Goal: Find specific fact: Find specific fact

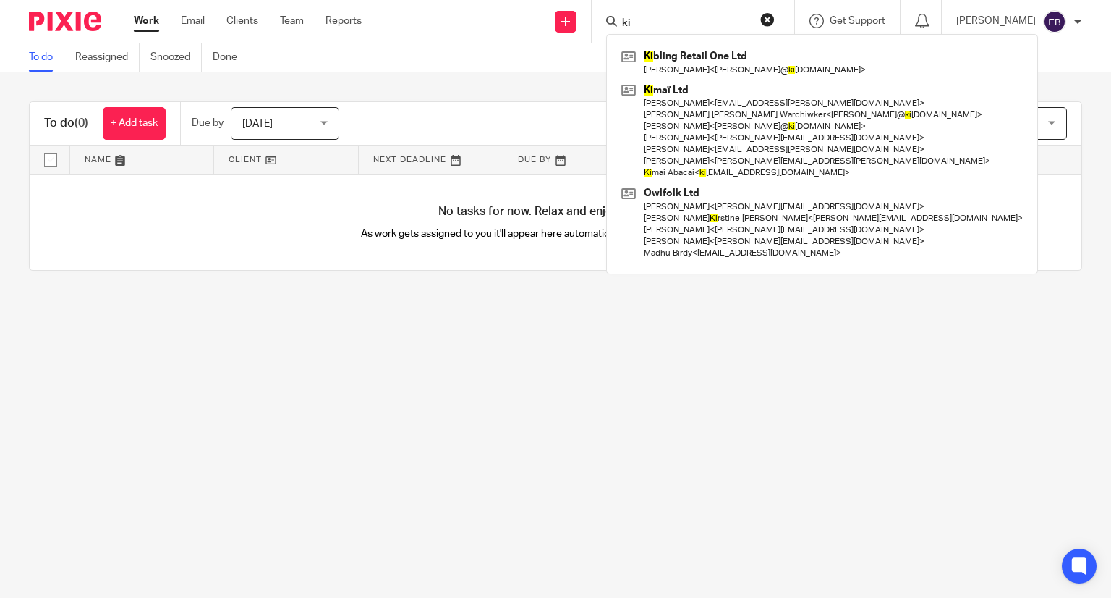
type input "k"
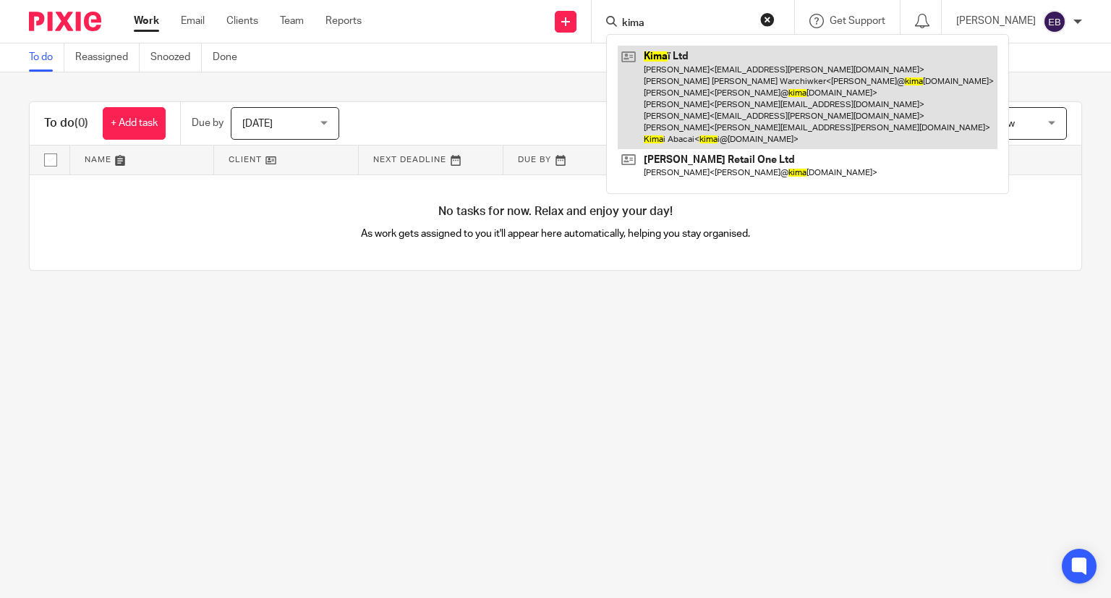
type input "kima"
click at [766, 111] on link at bounding box center [808, 97] width 380 height 103
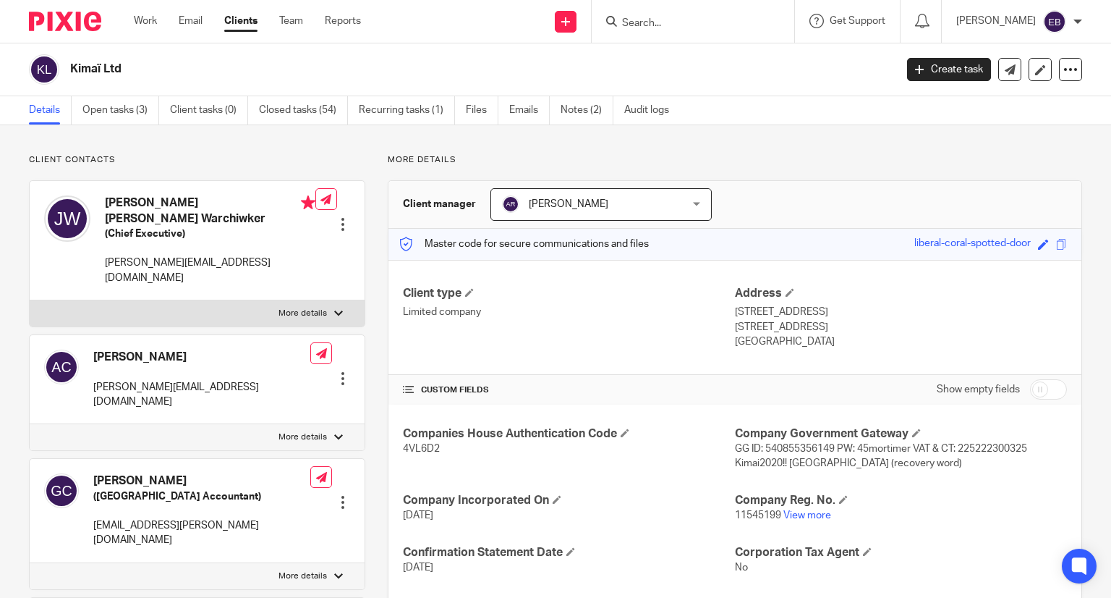
click at [593, 124] on div "Details Open tasks (3) Client tasks (0) Closed tasks (54) Recurring tasks (1) F…" at bounding box center [555, 110] width 1111 height 29
click at [586, 116] on link "Notes (2)" at bounding box center [587, 110] width 53 height 28
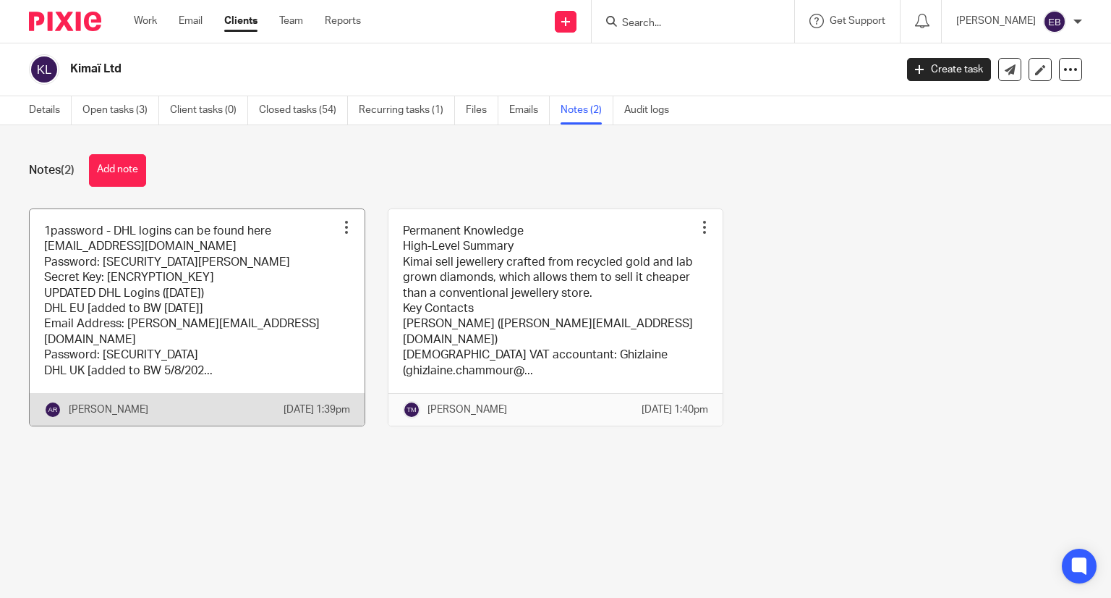
click at [124, 305] on link at bounding box center [197, 317] width 335 height 216
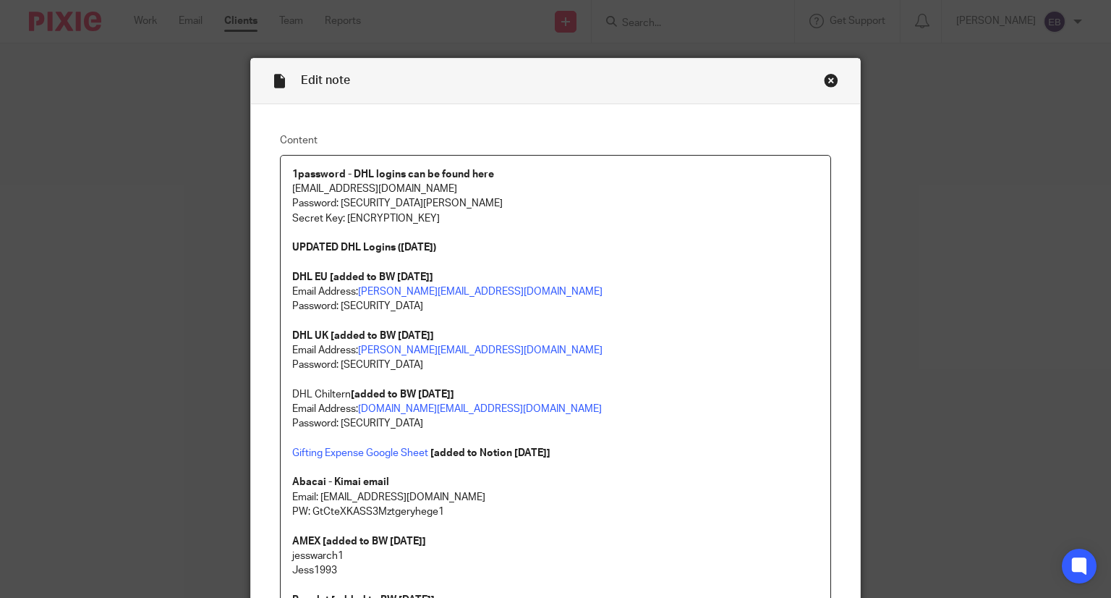
drag, startPoint x: 459, startPoint y: 299, endPoint x: 271, endPoint y: 302, distance: 188.1
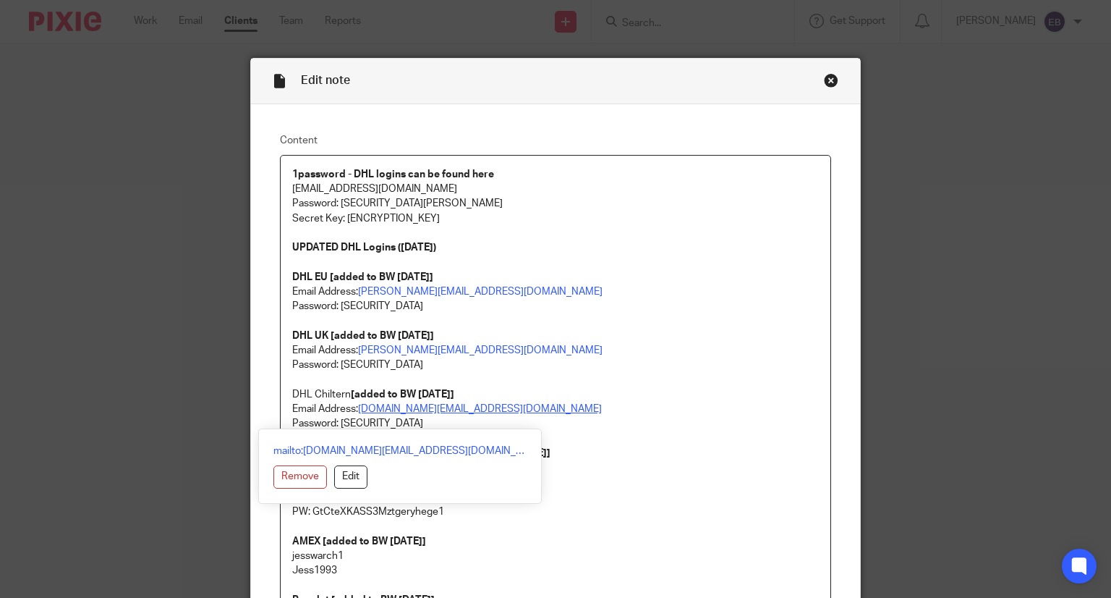
drag, startPoint x: 431, startPoint y: 428, endPoint x: 359, endPoint y: 409, distance: 74.9
click at [526, 347] on p "Email Address: [PERSON_NAME][EMAIL_ADDRESS][DOMAIN_NAME] Password: [SECURITY_DA…" at bounding box center [555, 379] width 527 height 73
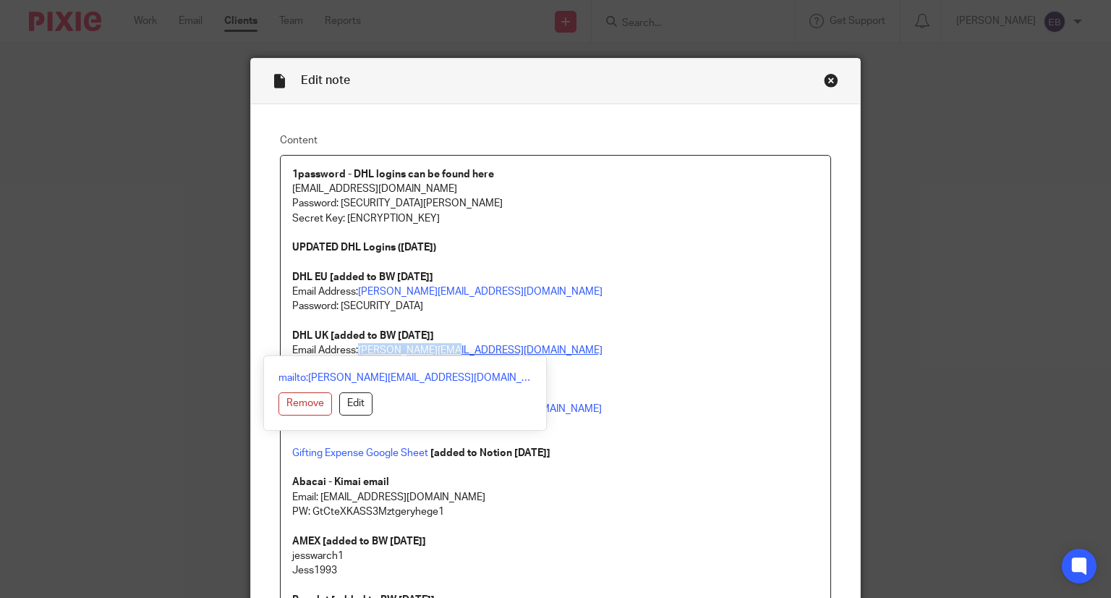
drag, startPoint x: 453, startPoint y: 352, endPoint x: 356, endPoint y: 352, distance: 97.0
click at [356, 352] on p "Email Address: [PERSON_NAME][EMAIL_ADDRESS][DOMAIN_NAME] Password: [SECURITY_DA…" at bounding box center [555, 379] width 527 height 73
copy link "[PERSON_NAME][EMAIL_ADDRESS][DOMAIN_NAME]"
click at [671, 286] on p "Email Address: [PERSON_NAME][EMAIL_ADDRESS][DOMAIN_NAME]" at bounding box center [555, 291] width 527 height 14
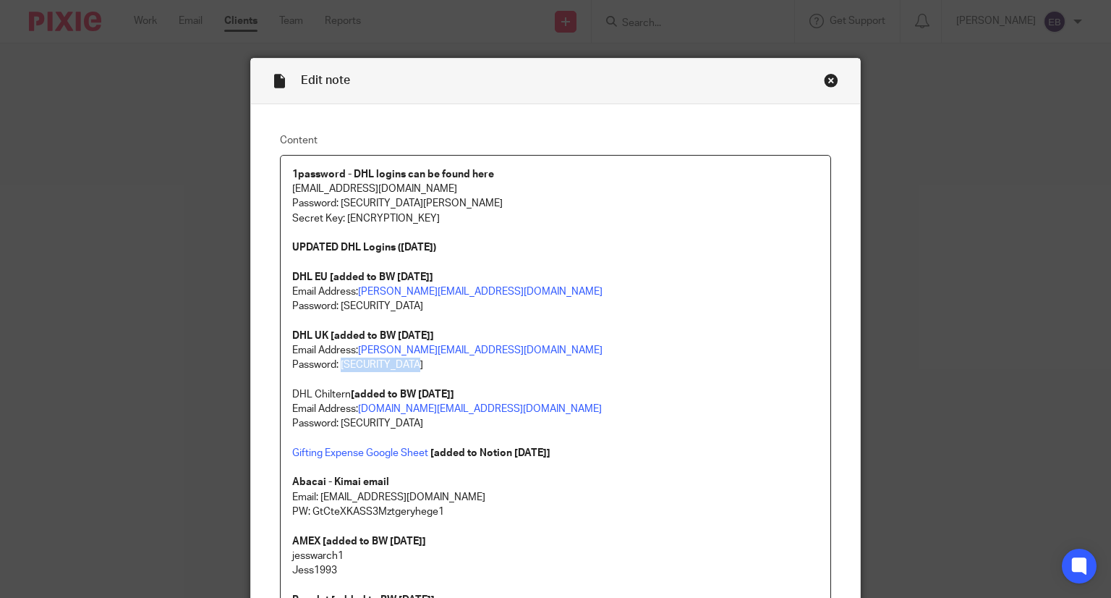
drag, startPoint x: 427, startPoint y: 363, endPoint x: 403, endPoint y: 356, distance: 24.9
click at [336, 368] on p "Email Address: [PERSON_NAME][EMAIL_ADDRESS][DOMAIN_NAME] Password: [SECURITY_DA…" at bounding box center [555, 379] width 527 height 73
copy p "A-@d9wHzTkp.vd"
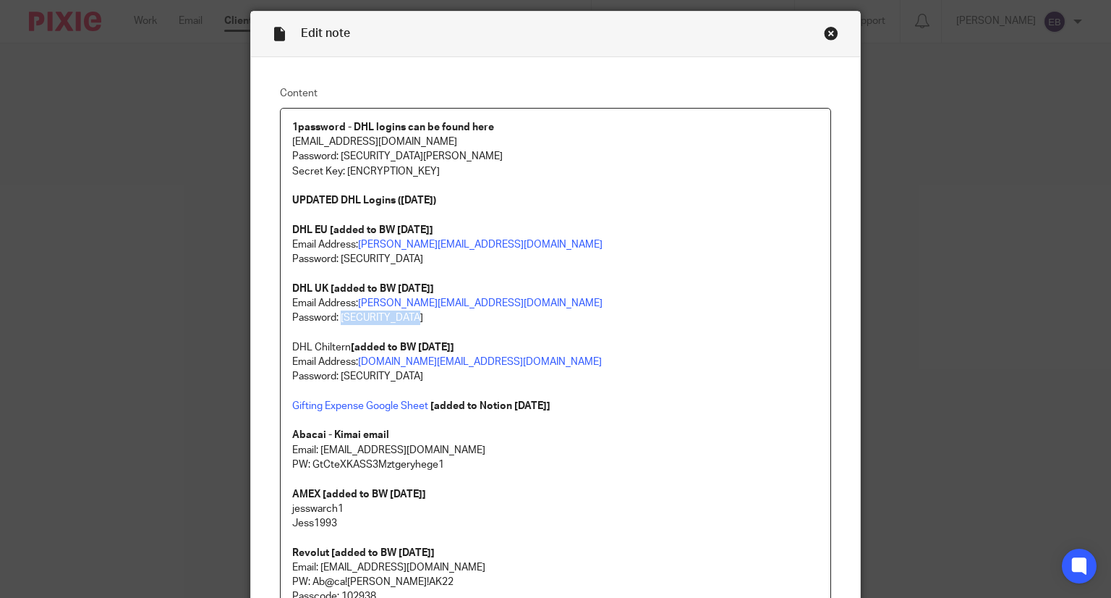
scroll to position [72, 0]
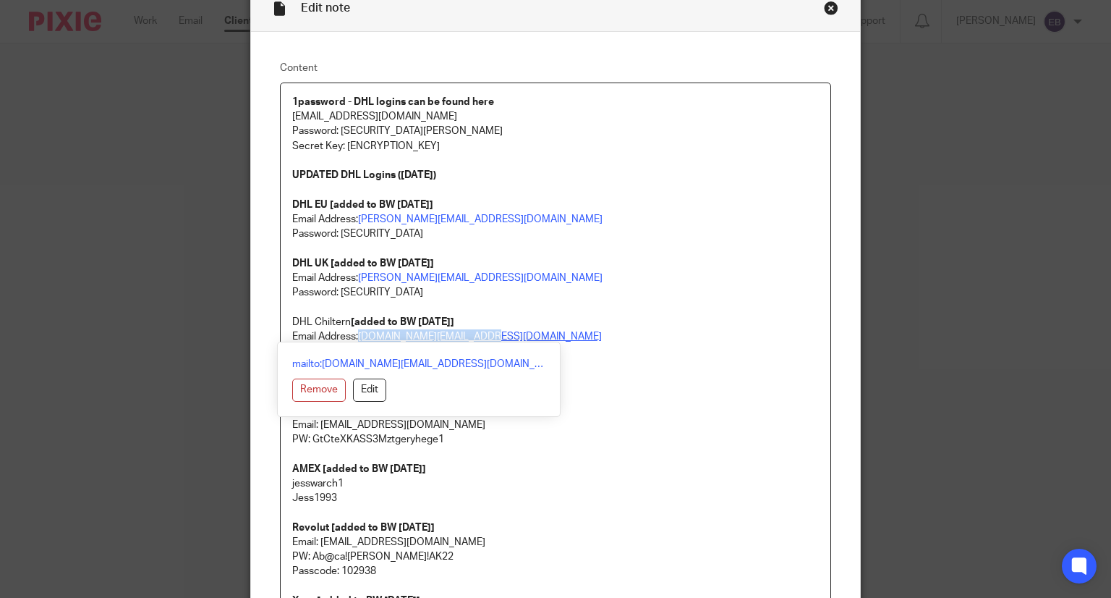
drag, startPoint x: 480, startPoint y: 336, endPoint x: 355, endPoint y: 338, distance: 124.5
click at [355, 338] on p "Email Address: [PERSON_NAME][EMAIL_ADDRESS][DOMAIN_NAME] Password: [SECURITY_DA…" at bounding box center [555, 307] width 527 height 73
copy link "[DOMAIN_NAME][EMAIL_ADDRESS][DOMAIN_NAME]"
click at [536, 308] on p "Email Address: [PERSON_NAME][EMAIL_ADDRESS][DOMAIN_NAME] Password: [SECURITY_DA…" at bounding box center [555, 307] width 527 height 73
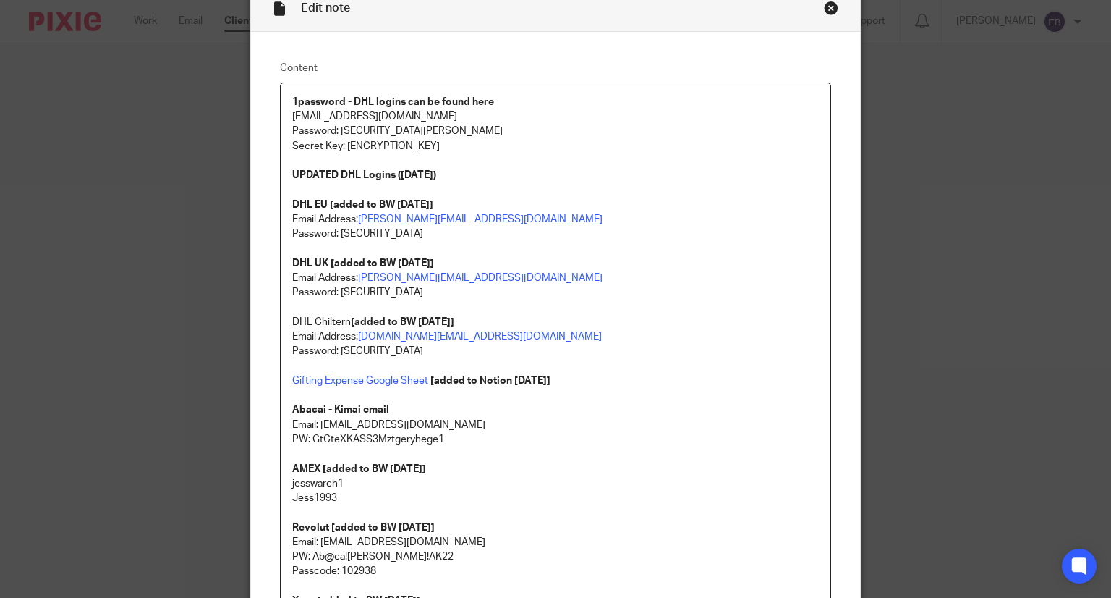
copy p "zcz5trj3fjt-ydy6MCY"
drag, startPoint x: 433, startPoint y: 353, endPoint x: 349, endPoint y: 351, distance: 84.0
click at [336, 352] on p "Password: [SECURITY_DATA]" at bounding box center [555, 351] width 527 height 14
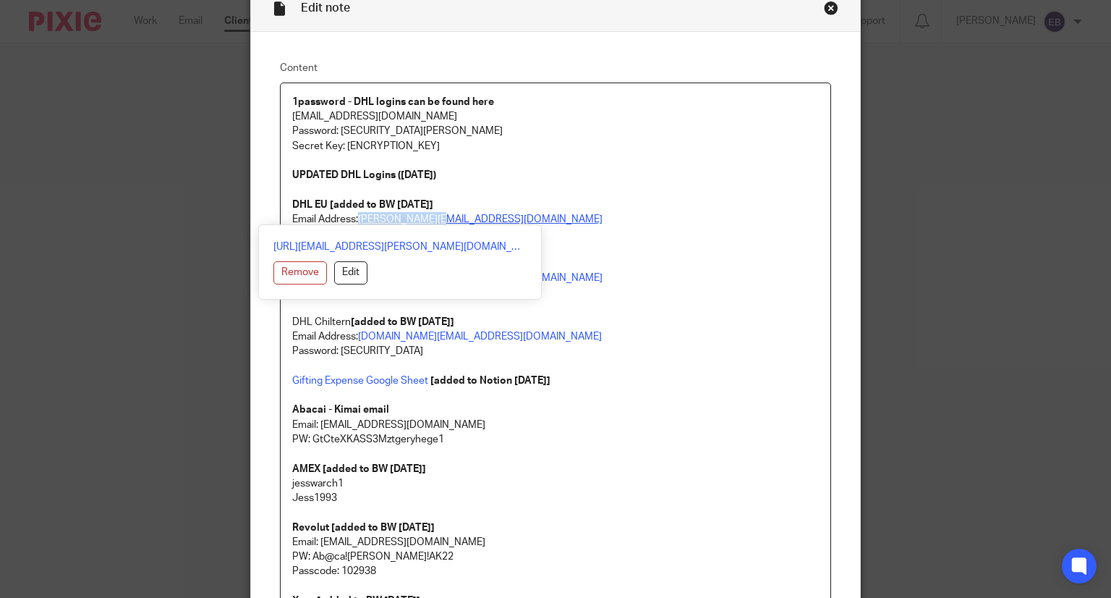
drag, startPoint x: 437, startPoint y: 218, endPoint x: 356, endPoint y: 221, distance: 81.1
click at [356, 221] on p "Email Address: [PERSON_NAME][EMAIL_ADDRESS][DOMAIN_NAME]" at bounding box center [555, 219] width 527 height 14
copy link "[PERSON_NAME][EMAIL_ADDRESS][DOMAIN_NAME]"
drag, startPoint x: 531, startPoint y: 220, endPoint x: 523, endPoint y: 219, distance: 8.0
click at [531, 219] on p "Email Address: [PERSON_NAME][EMAIL_ADDRESS][DOMAIN_NAME]" at bounding box center [555, 219] width 527 height 14
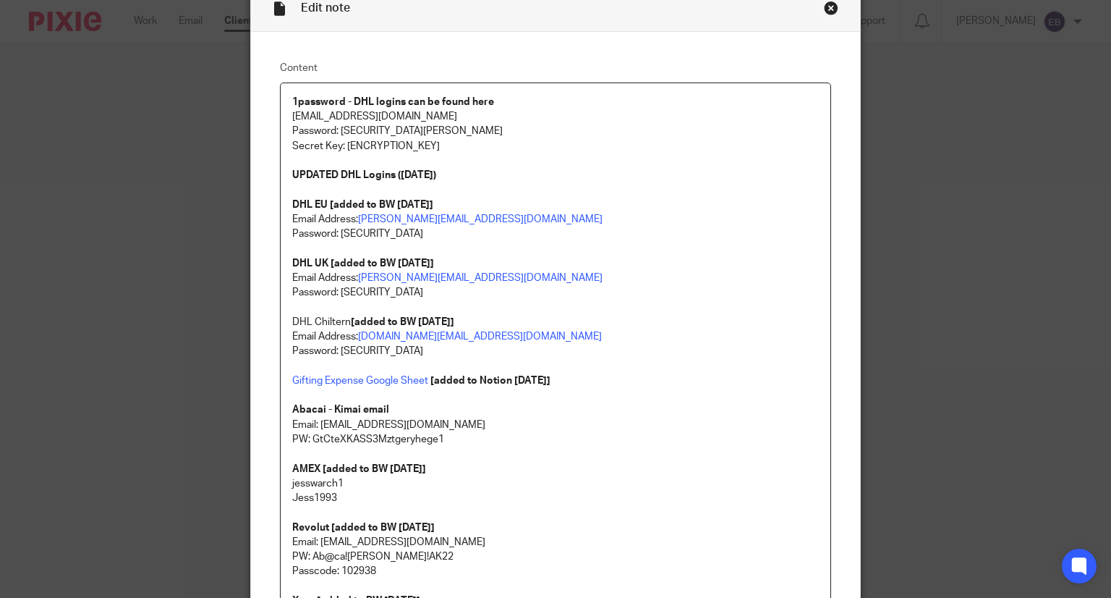
click at [478, 244] on p at bounding box center [555, 249] width 527 height 14
drag, startPoint x: 444, startPoint y: 235, endPoint x: 336, endPoint y: 235, distance: 107.8
click at [336, 235] on p "Password: [SECURITY_DATA]" at bounding box center [555, 233] width 527 height 14
copy p "dbe@duk0ujd3RCF*yju"
click at [528, 344] on p "Password: [SECURITY_DATA]" at bounding box center [555, 351] width 527 height 14
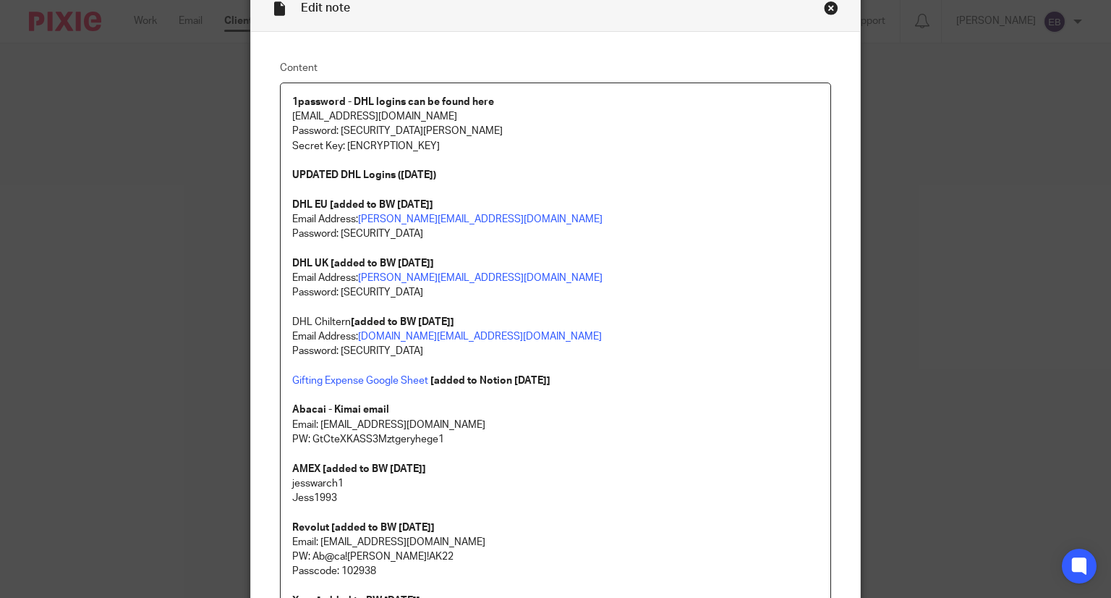
click at [662, 317] on p "Email Address: [PERSON_NAME][EMAIL_ADDRESS][DOMAIN_NAME] Password: [SECURITY_DA…" at bounding box center [555, 307] width 527 height 73
click at [825, 7] on div "Close this dialog window" at bounding box center [831, 8] width 14 height 14
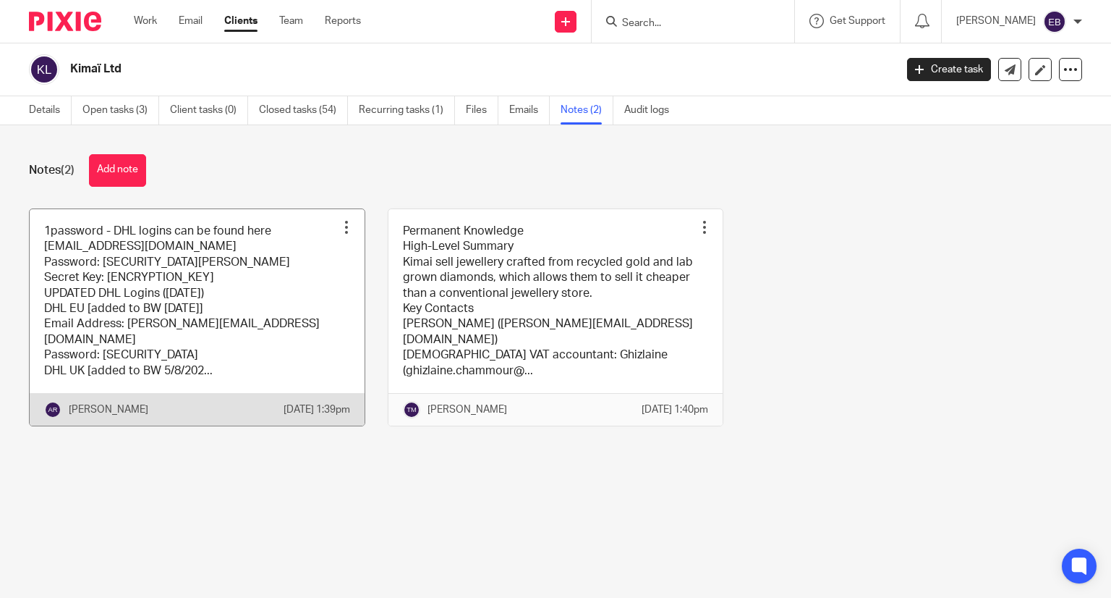
click at [220, 290] on link at bounding box center [197, 317] width 335 height 216
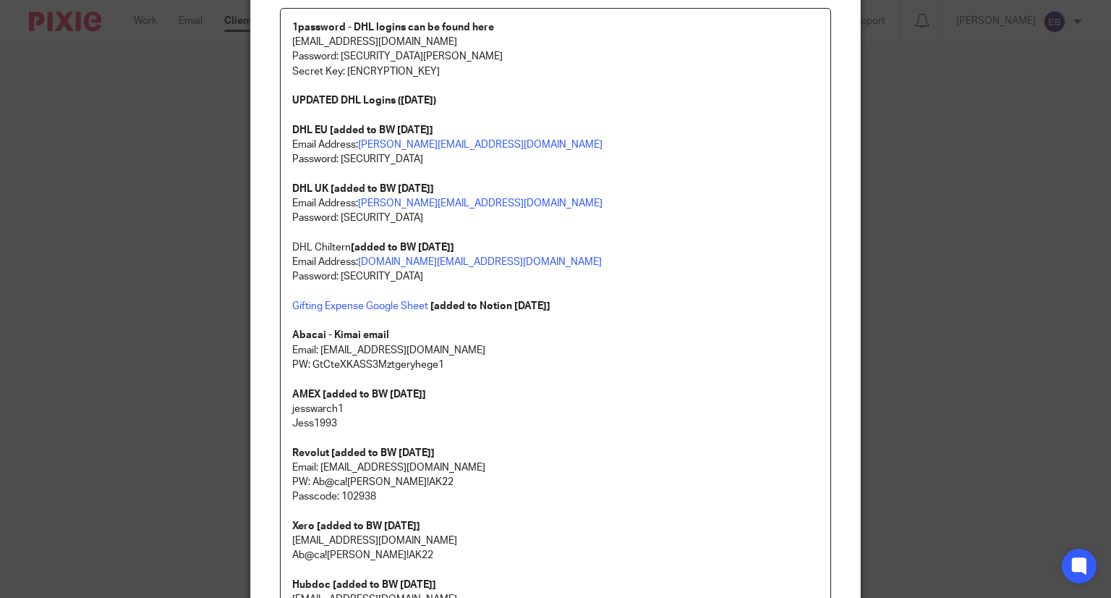
scroll to position [72, 0]
